Goal: Information Seeking & Learning: Learn about a topic

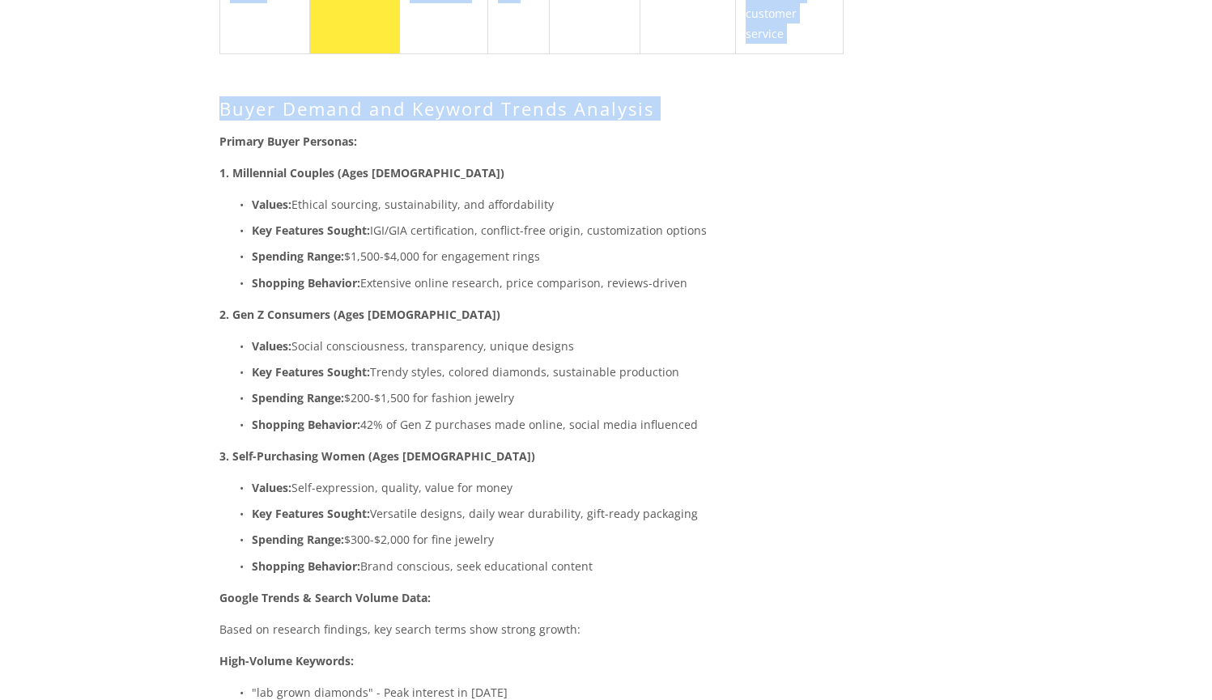
scroll to position [2513, 0]
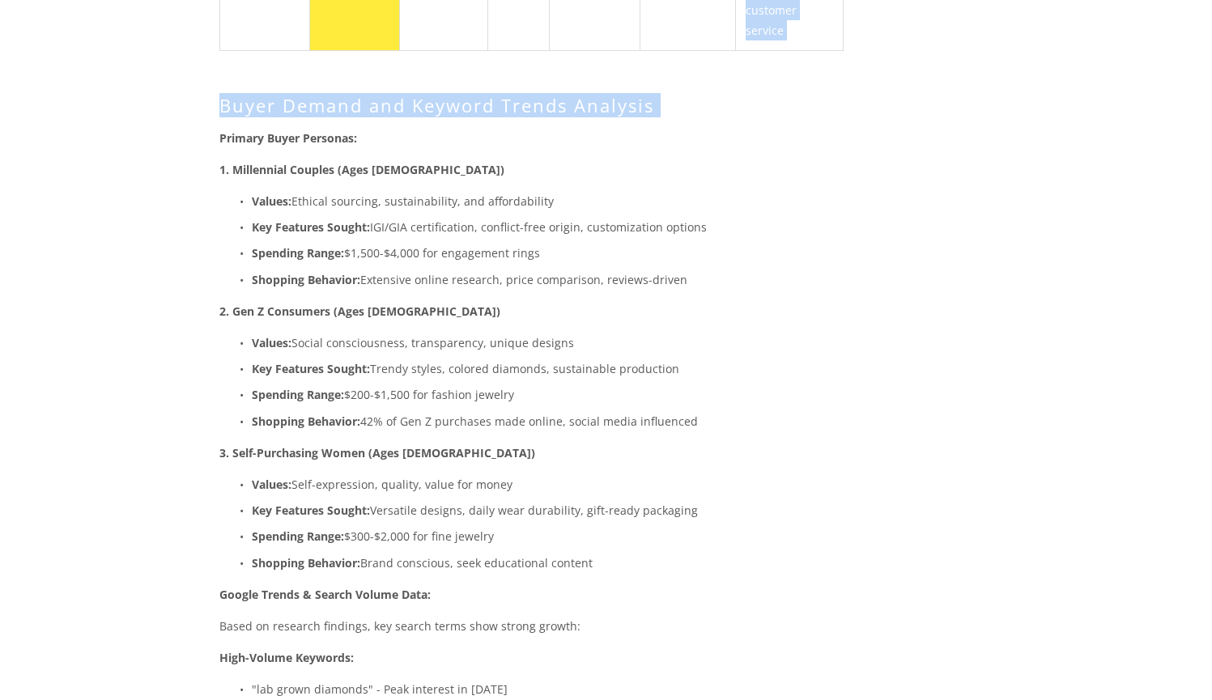
drag, startPoint x: 221, startPoint y: 175, endPoint x: 598, endPoint y: 497, distance: 496.0
copy div "Primary Buyer Personas: 1. Millennial Couples (Ages [DEMOGRAPHIC_DATA]) Values:…"
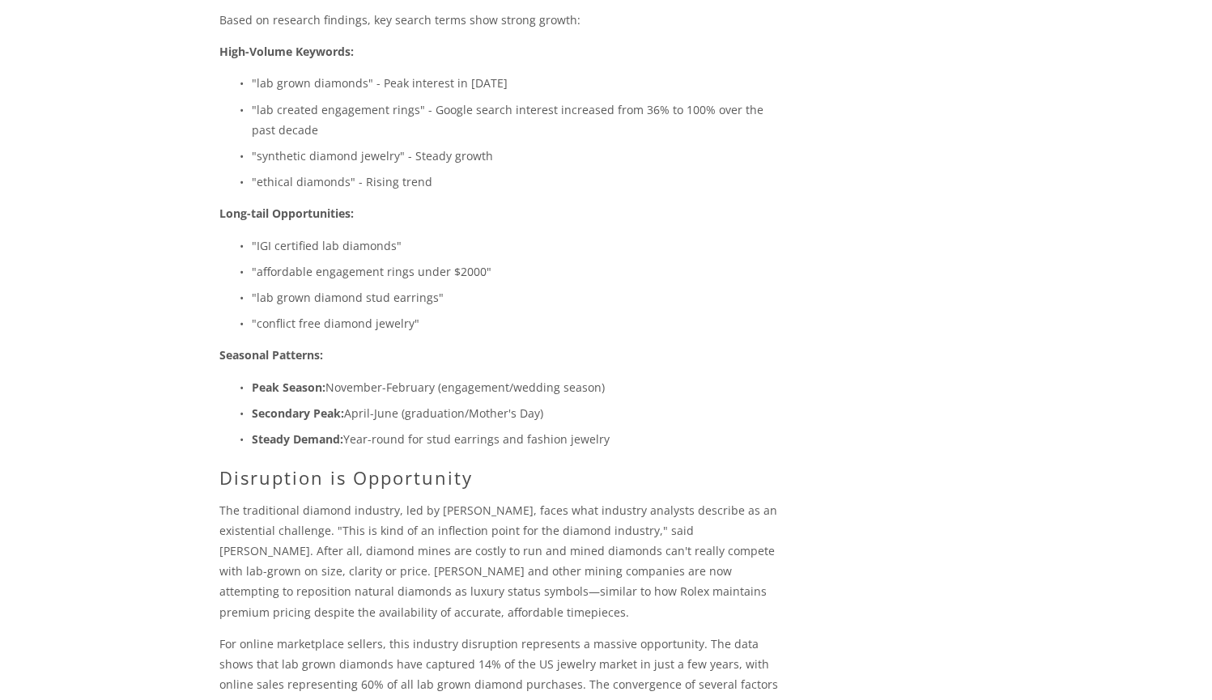
scroll to position [3129, 0]
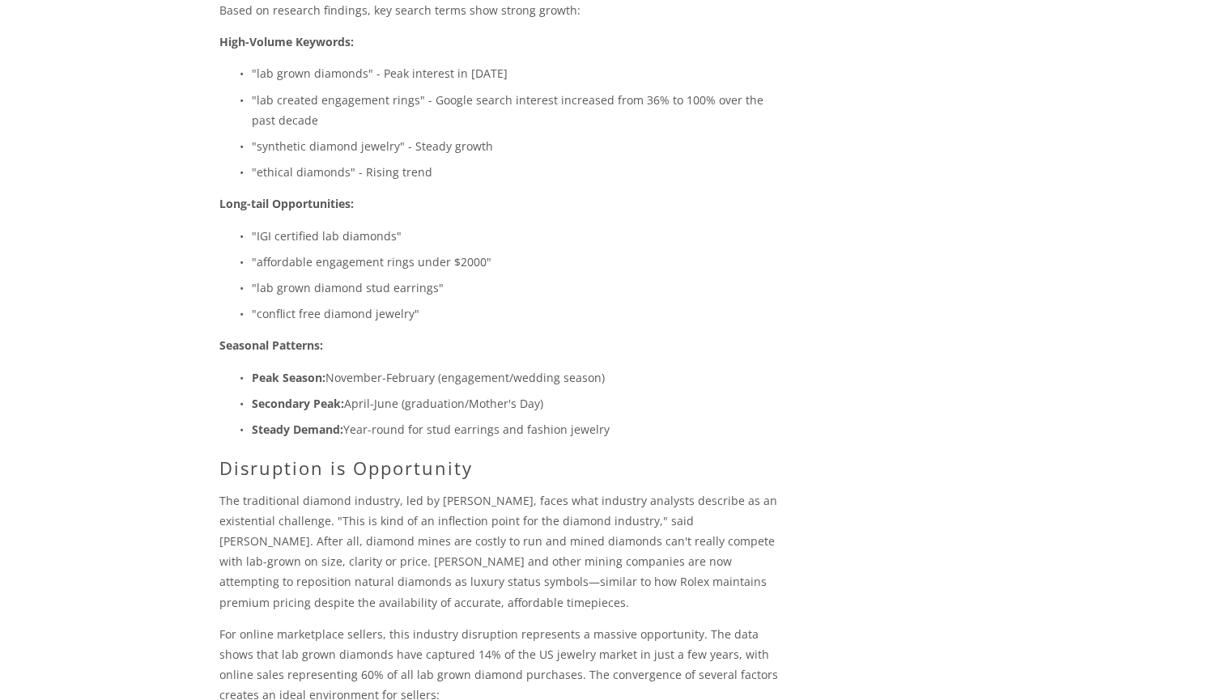
drag, startPoint x: 593, startPoint y: 367, endPoint x: 252, endPoint y: 318, distance: 345.0
click at [252, 367] on ul "Peak Season: November-February (engagement/wedding season) Secondary Peak: Apri…" at bounding box center [502, 403] width 567 height 73
copy ul "Peak Season: November-February (engagement/wedding season) Secondary Peak: Apri…"
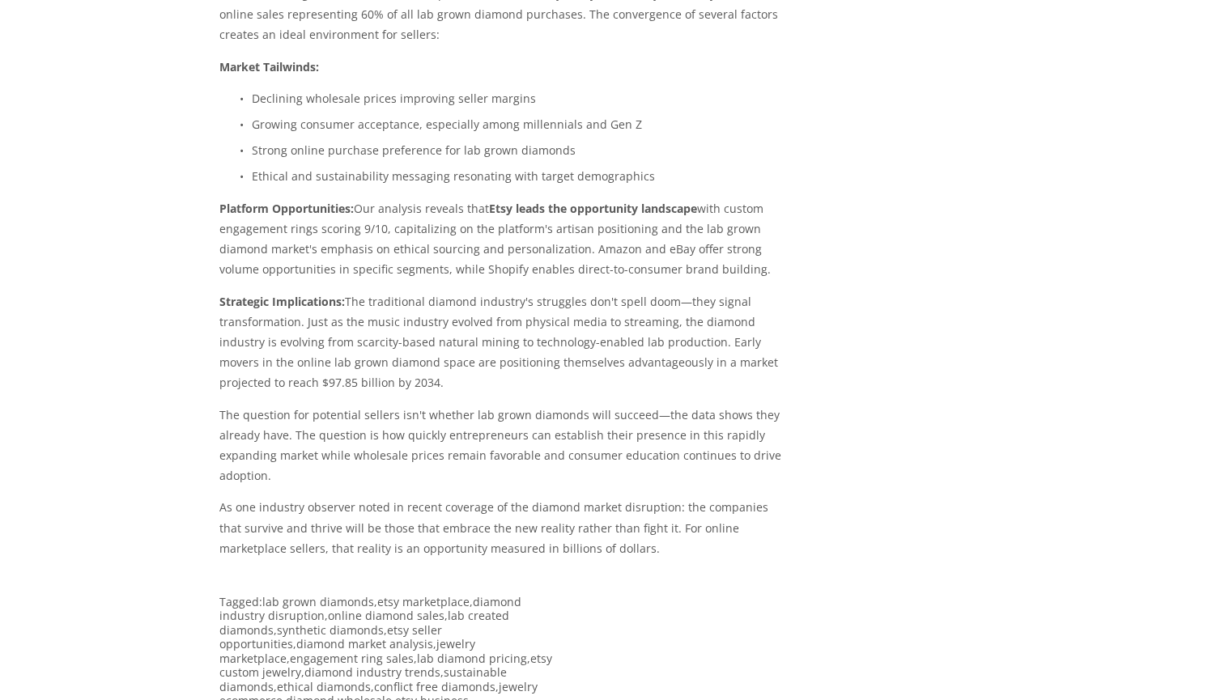
scroll to position [3811, 0]
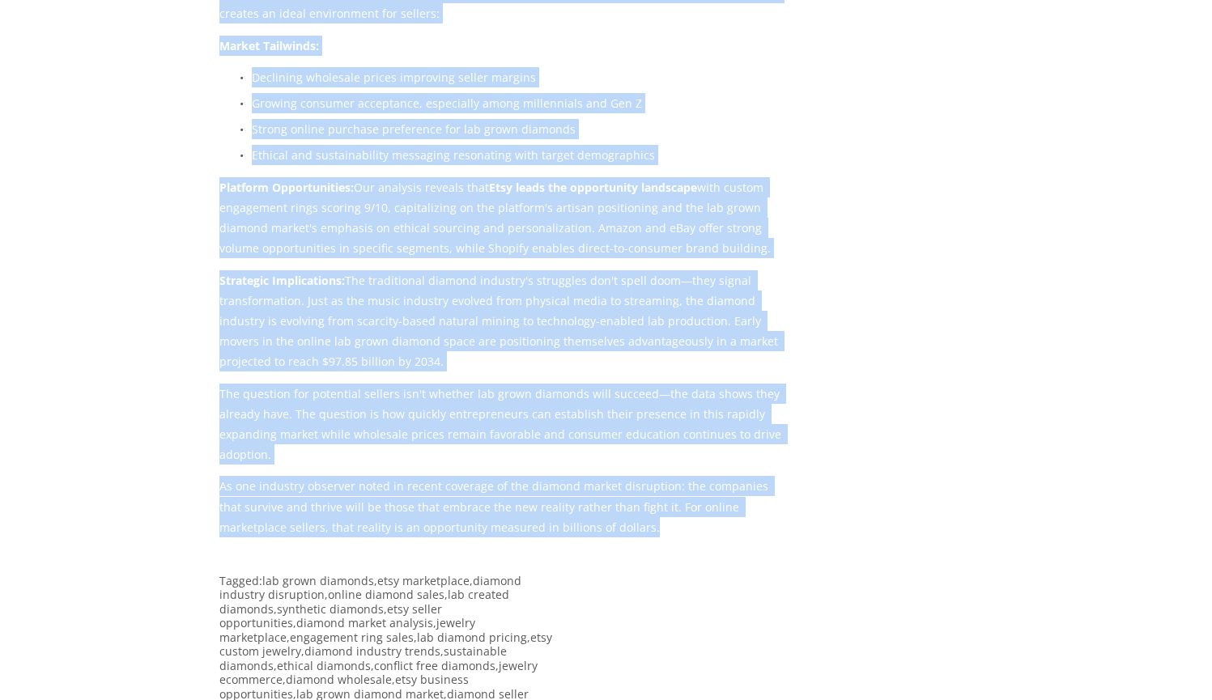
drag, startPoint x: 222, startPoint y: 210, endPoint x: 599, endPoint y: 458, distance: 451.2
copy div "Loremipsum do Sitametcons Adi elitseddoei tempori utlabore, etd ma Al Enima, mi…"
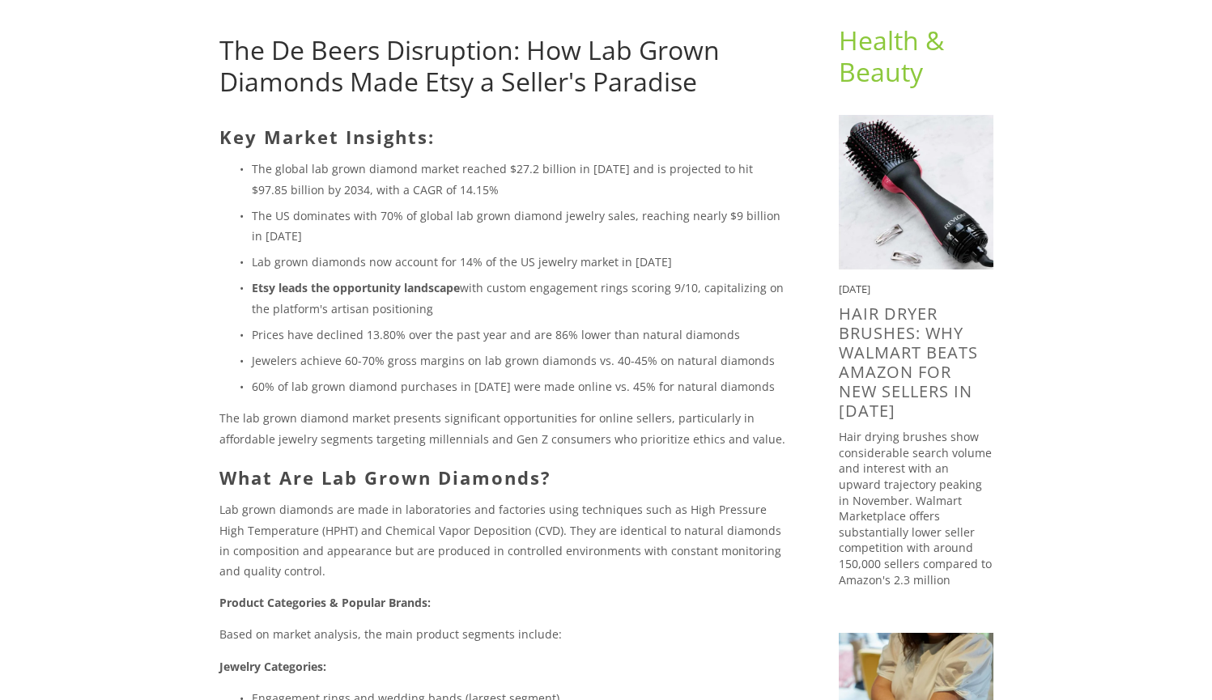
scroll to position [171, 0]
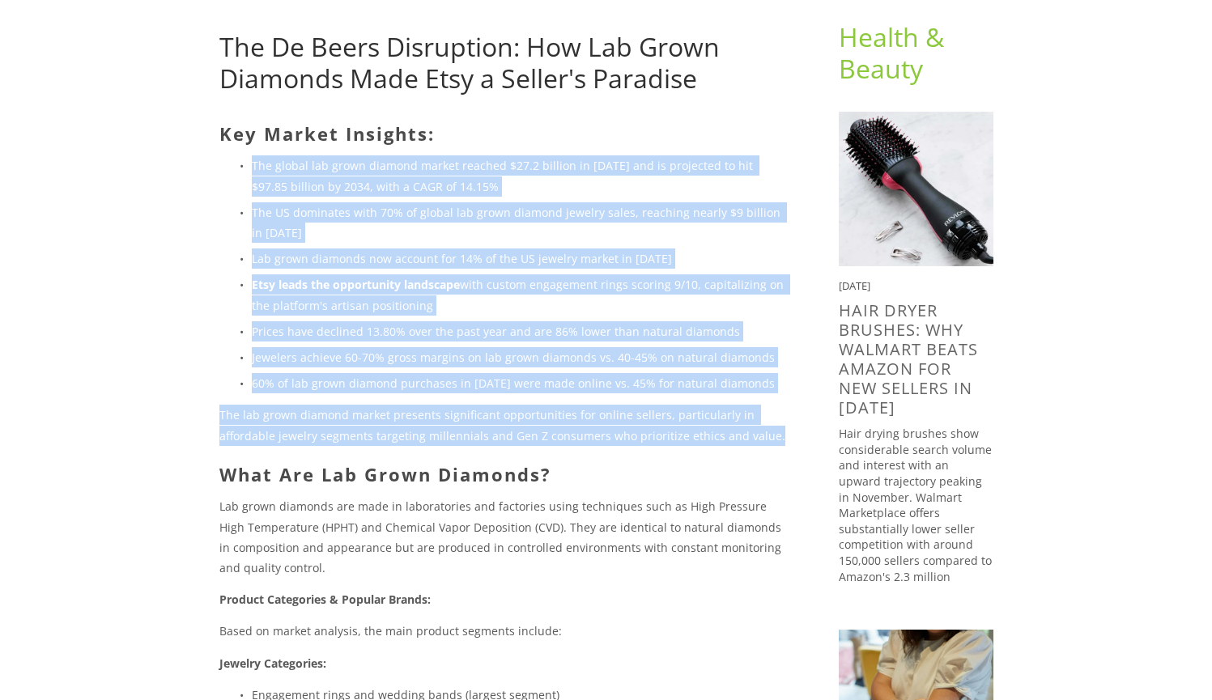
drag, startPoint x: 765, startPoint y: 433, endPoint x: 222, endPoint y: 168, distance: 604.5
click at [222, 168] on div "Key Market Insights: The global lab grown diamond market reached $27.2 billion …" at bounding box center [502, 567] width 567 height 889
copy div "The global lab grown diamond market reached $27.2 billion in [DATE] and is proj…"
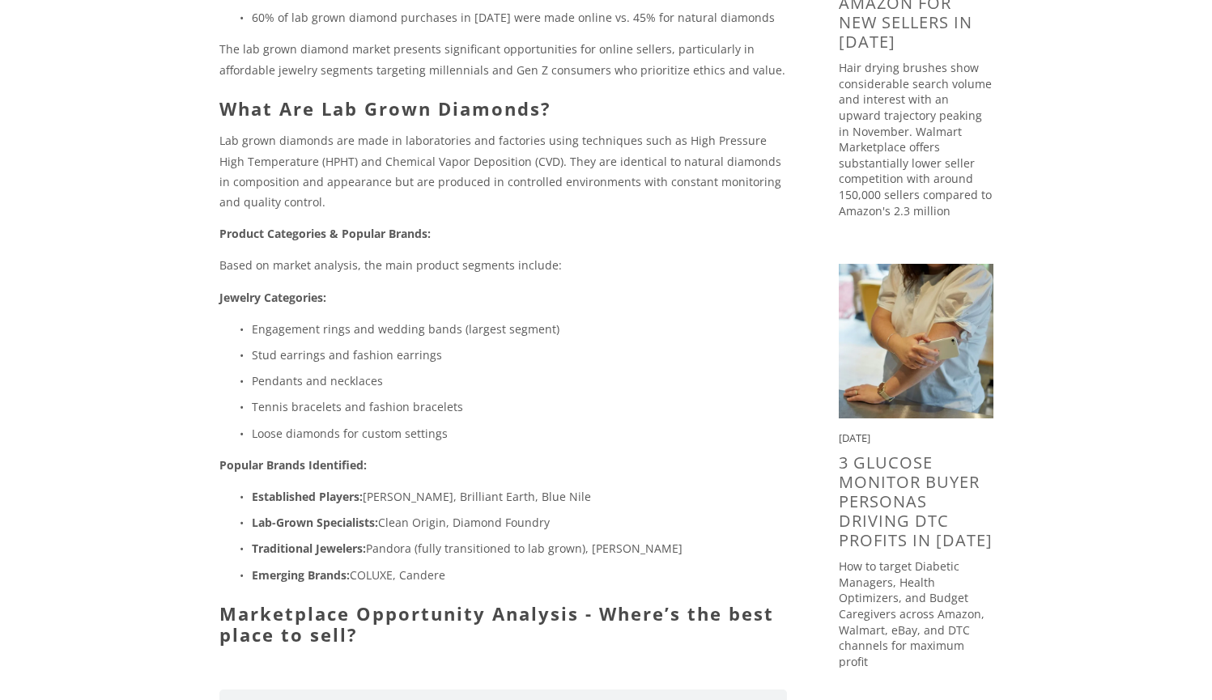
scroll to position [540, 0]
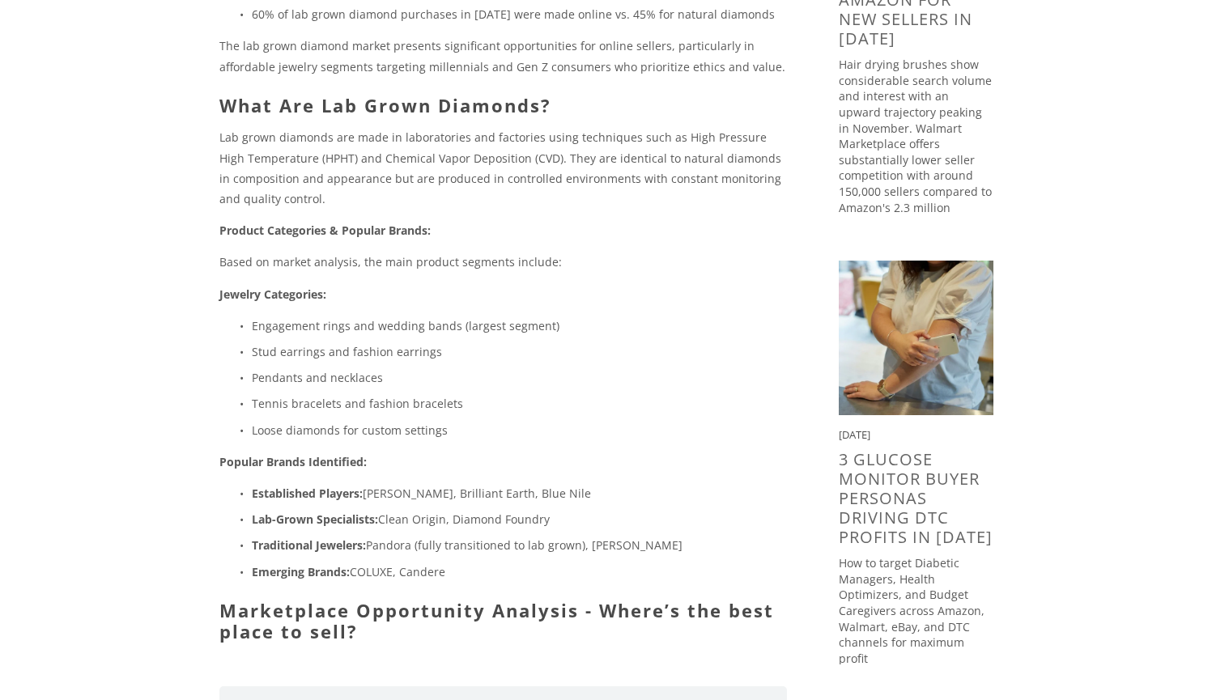
drag, startPoint x: 470, startPoint y: 567, endPoint x: 216, endPoint y: 479, distance: 269.0
click at [216, 479] on div "Key Market Insights: The global lab grown diamond market reached $27.2 billion …" at bounding box center [503, 205] width 595 height 902
copy ul "Established Players: [PERSON_NAME], Brilliant Earth, Blue Nile Lab-Grown Specia…"
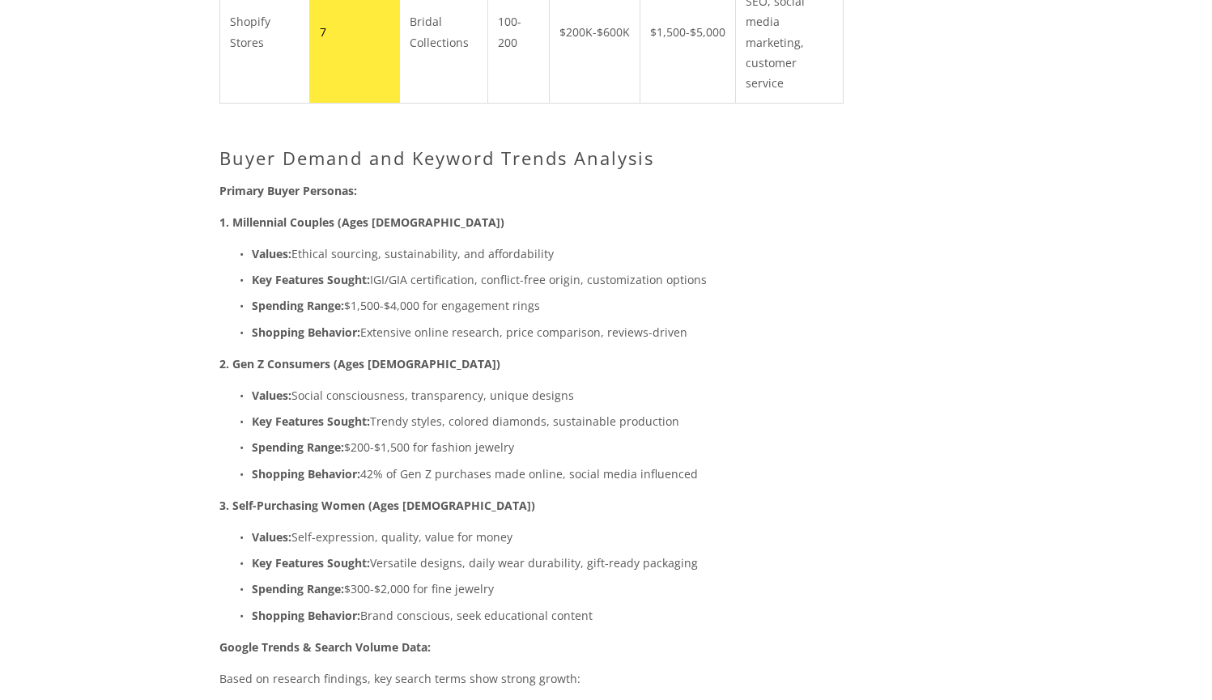
scroll to position [2806, 0]
